Goal: Navigation & Orientation: Find specific page/section

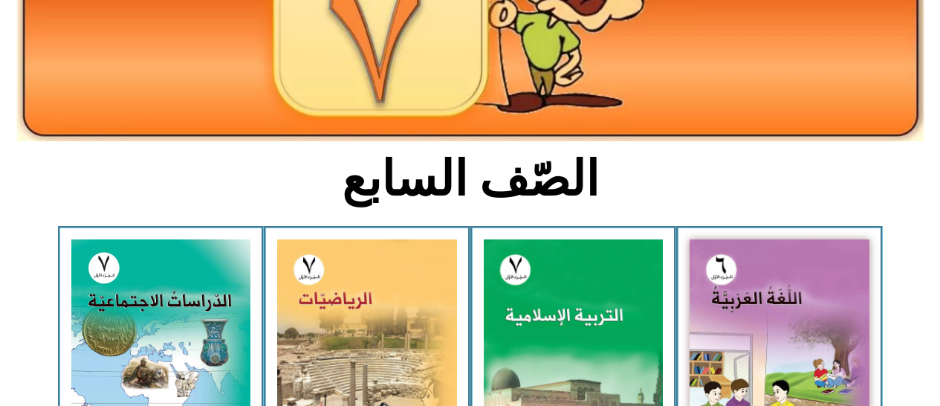
scroll to position [273, 0]
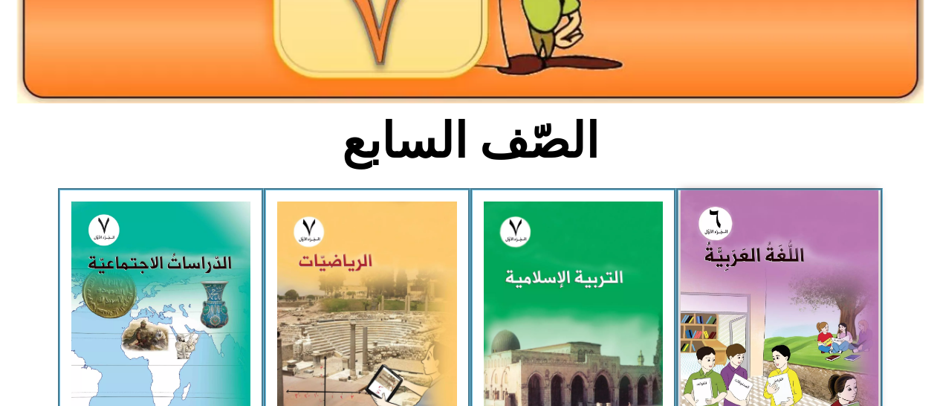
click at [737, 316] on img at bounding box center [780, 313] width 198 height 247
click at [721, 296] on img at bounding box center [780, 313] width 198 height 247
click at [726, 295] on img at bounding box center [780, 313] width 198 height 247
click at [724, 306] on img at bounding box center [780, 313] width 198 height 247
click at [721, 229] on img at bounding box center [780, 313] width 198 height 247
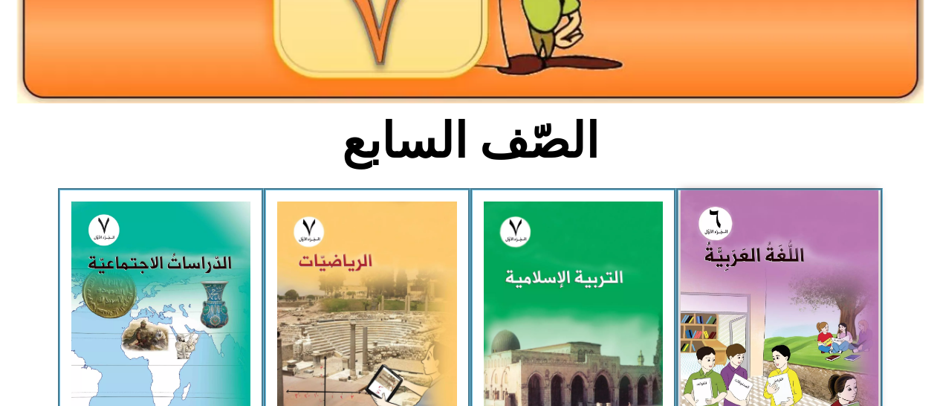
click at [730, 262] on img at bounding box center [780, 313] width 198 height 247
click at [738, 261] on img at bounding box center [780, 313] width 198 height 247
click at [729, 273] on img at bounding box center [780, 313] width 198 height 247
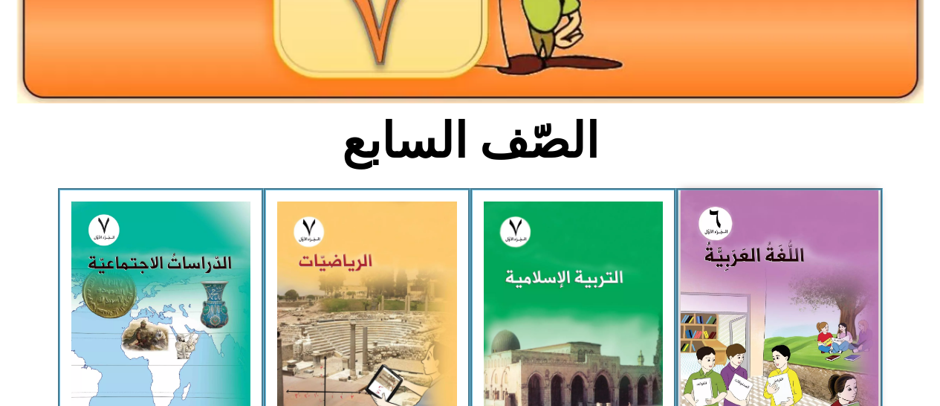
click at [729, 273] on img at bounding box center [780, 313] width 198 height 247
click at [718, 289] on img at bounding box center [780, 313] width 198 height 247
